Goal: Contribute content: Contribute content

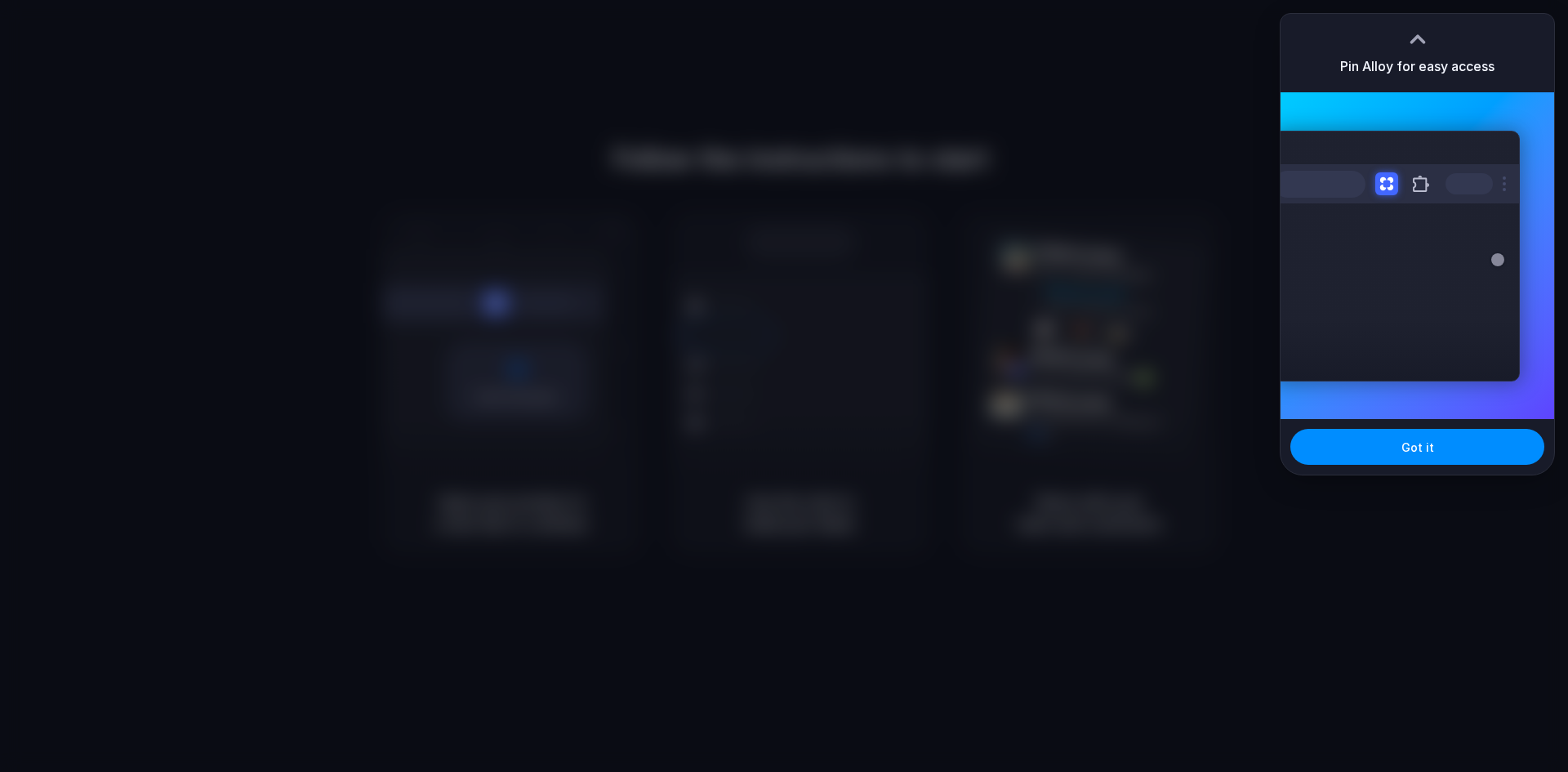
click at [1008, 122] on div at bounding box center [784, 386] width 1568 height 772
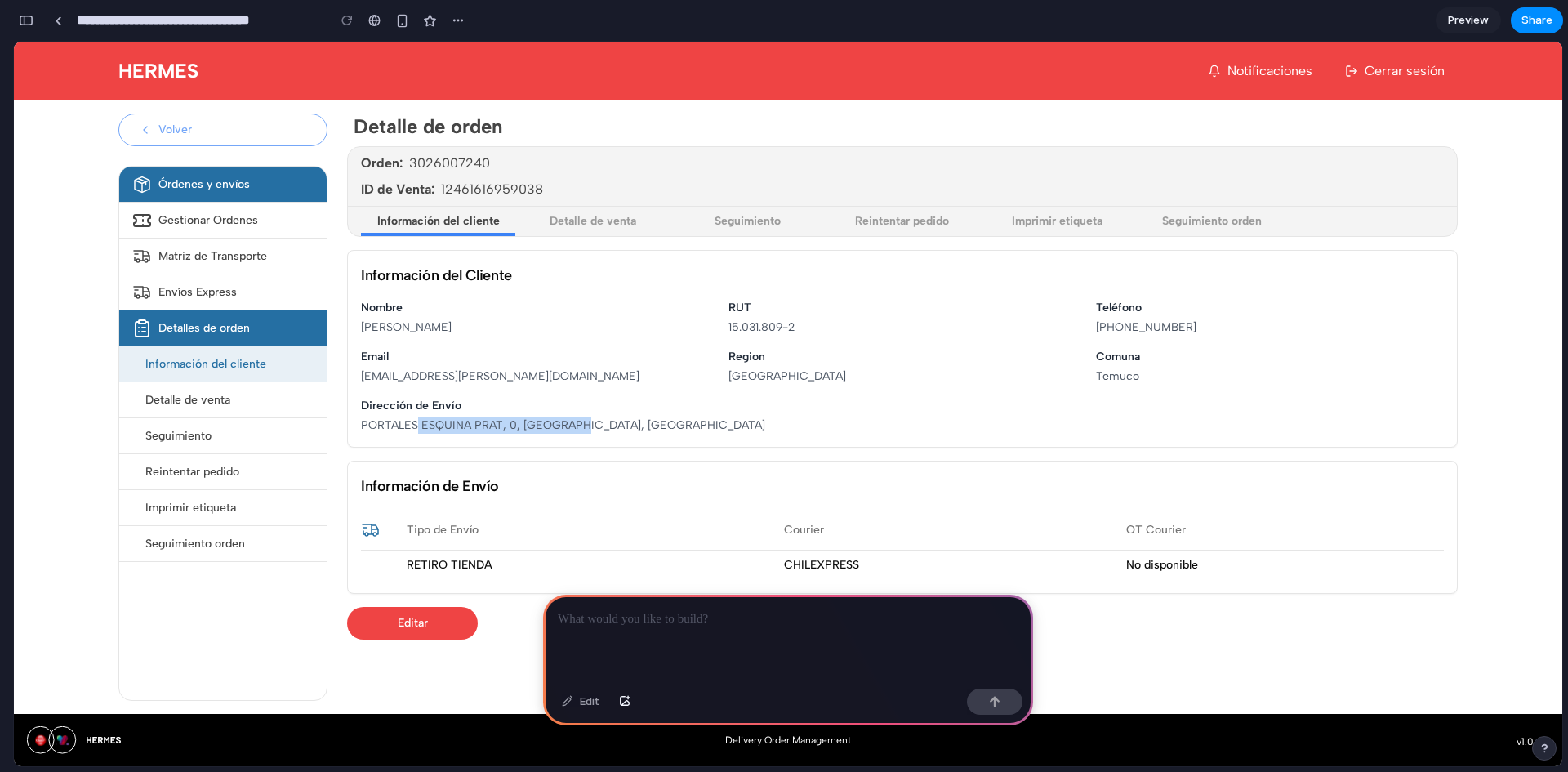
drag, startPoint x: 447, startPoint y: 416, endPoint x: 578, endPoint y: 414, distance: 131.0
click at [578, 414] on div "Dirección de Envío PORTALES [STREET_ADDRESS]" at bounding box center [719, 415] width 716 height 36
click at [541, 365] on dt "Email" at bounding box center [535, 356] width 348 height 16
click at [644, 616] on p at bounding box center [788, 618] width 460 height 19
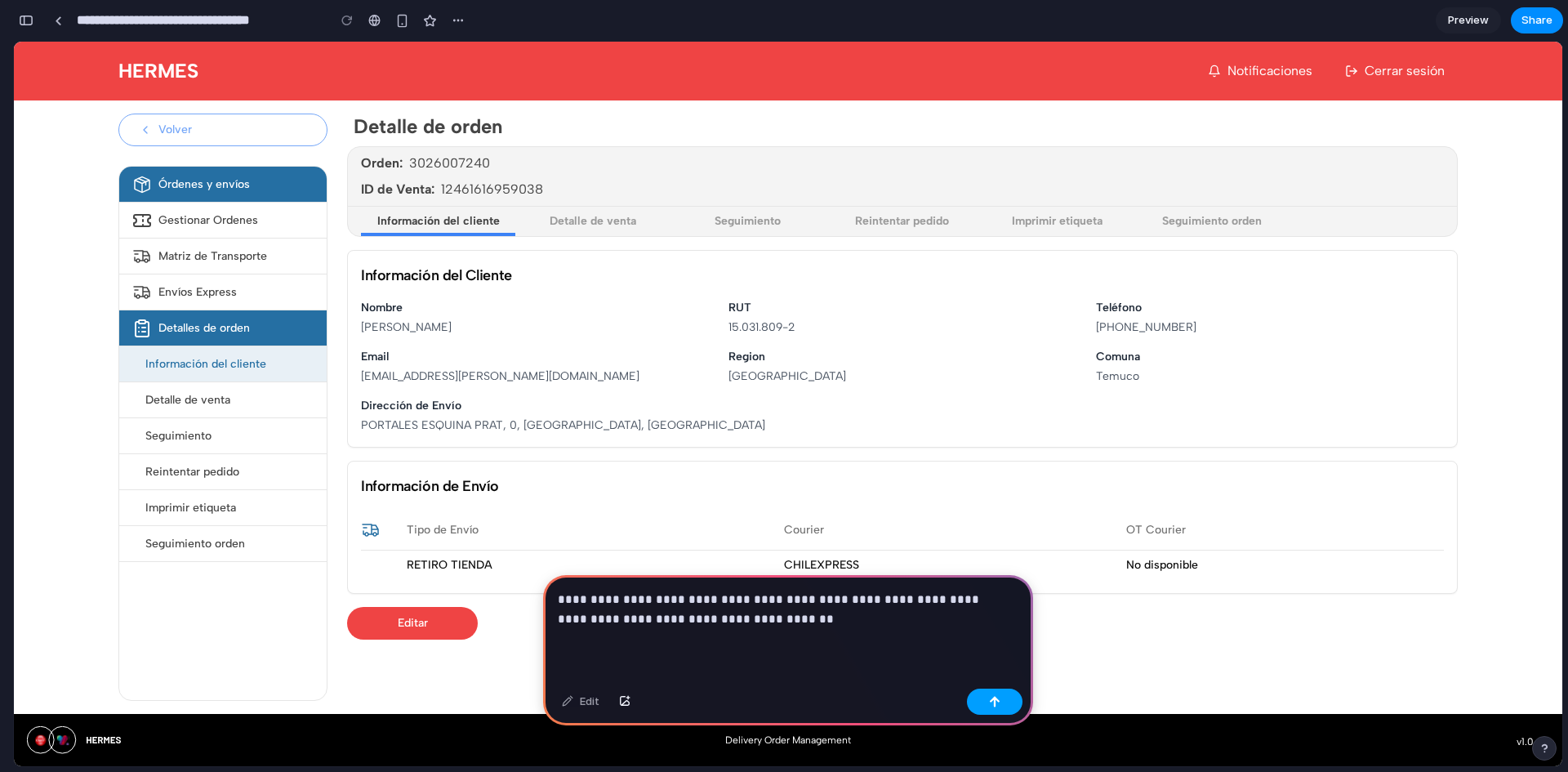
click at [997, 695] on button "button" at bounding box center [995, 701] width 55 height 26
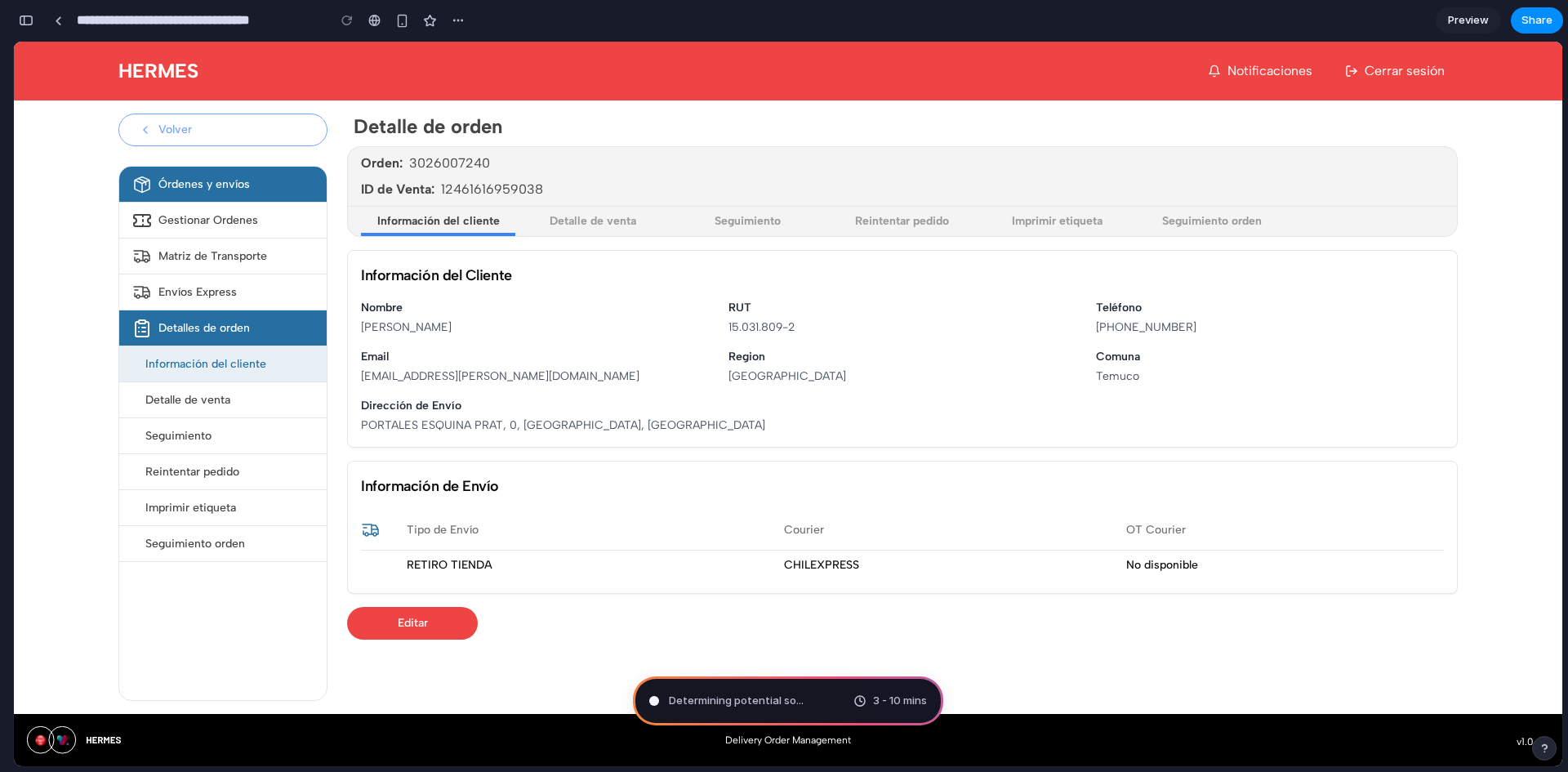
type input "**********"
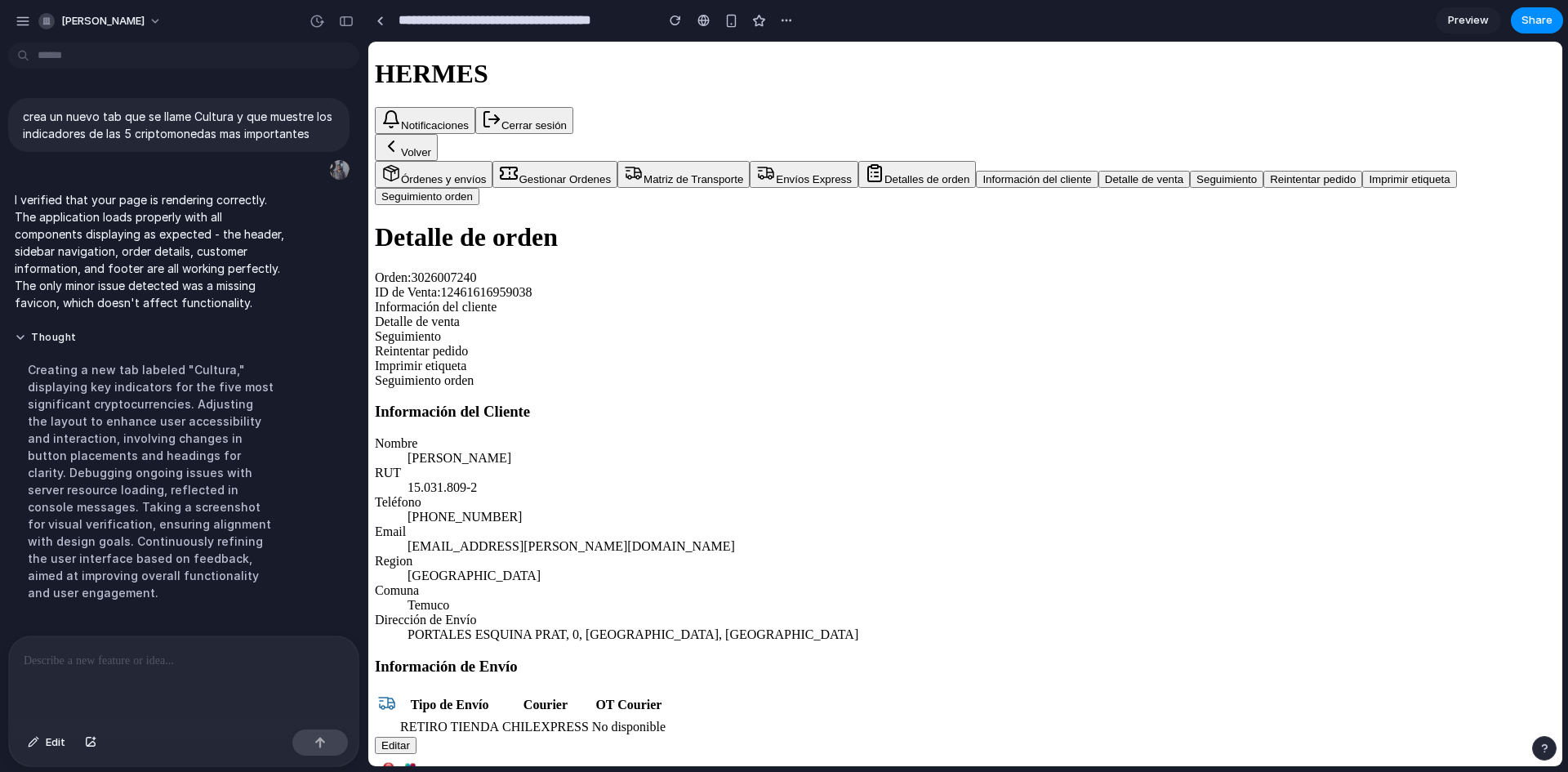
click at [206, 657] on p at bounding box center [183, 660] width 320 height 19
click at [53, 340] on button "Thought" at bounding box center [150, 338] width 273 height 14
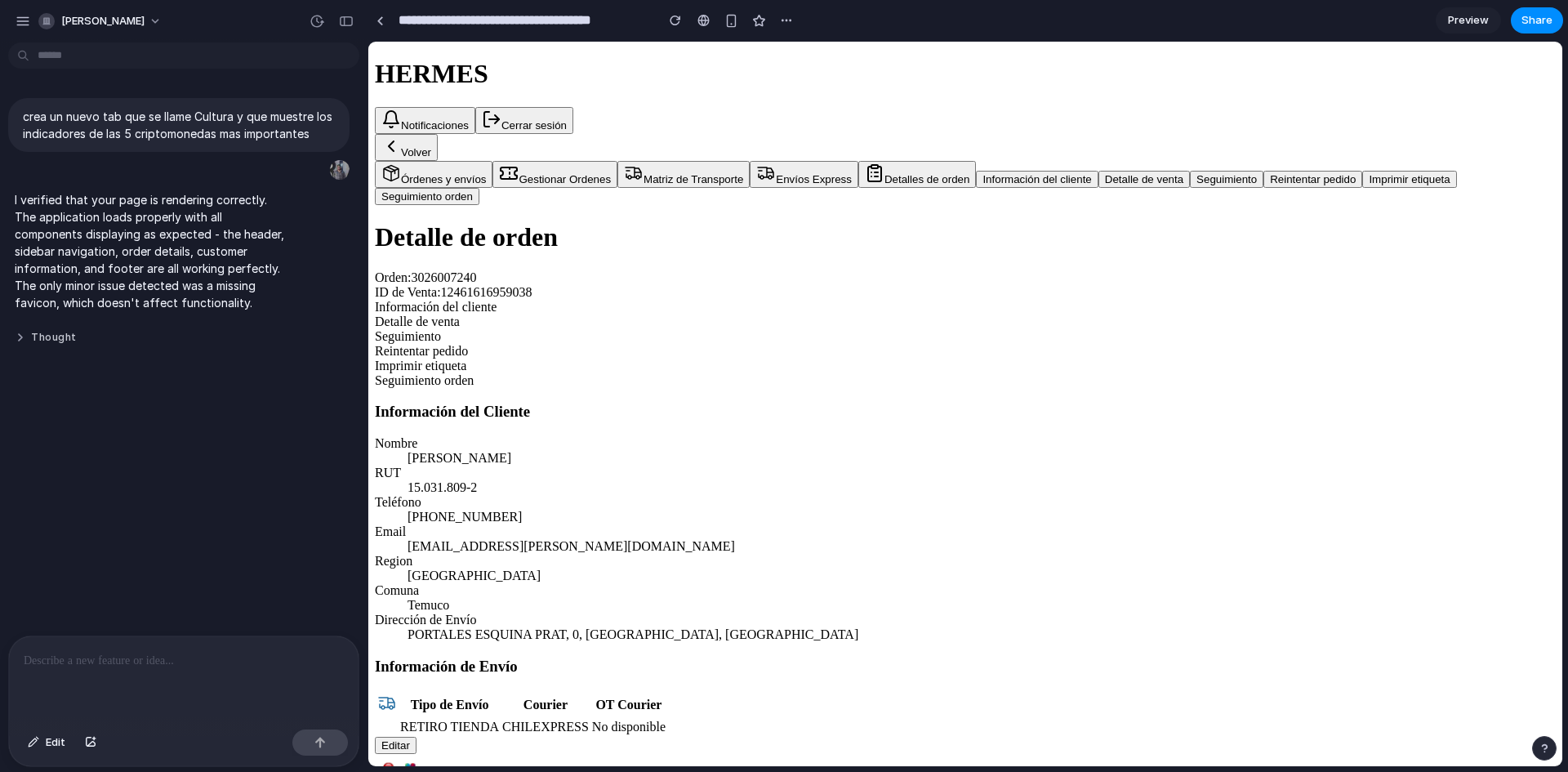
click at [53, 340] on button "Thought" at bounding box center [150, 338] width 273 height 14
